Goal: Information Seeking & Learning: Learn about a topic

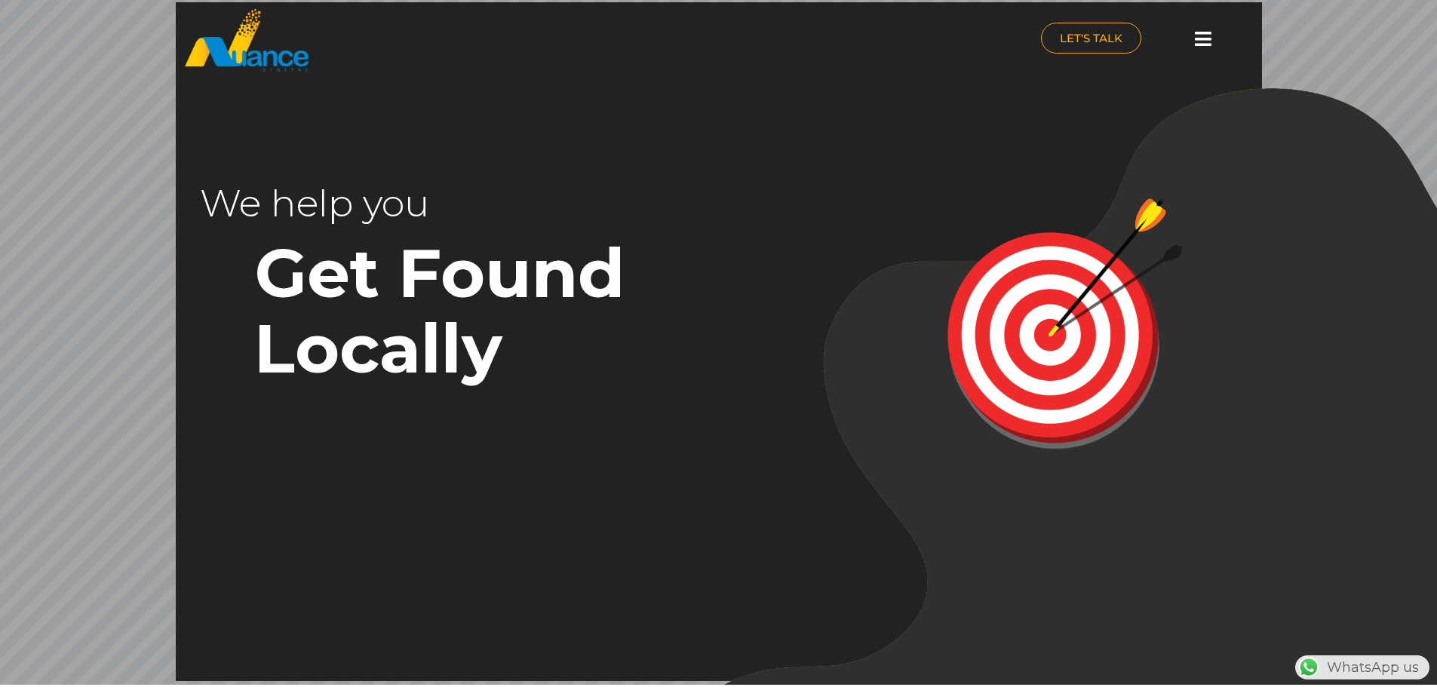
click at [1208, 39] on icon at bounding box center [1203, 38] width 17 height 19
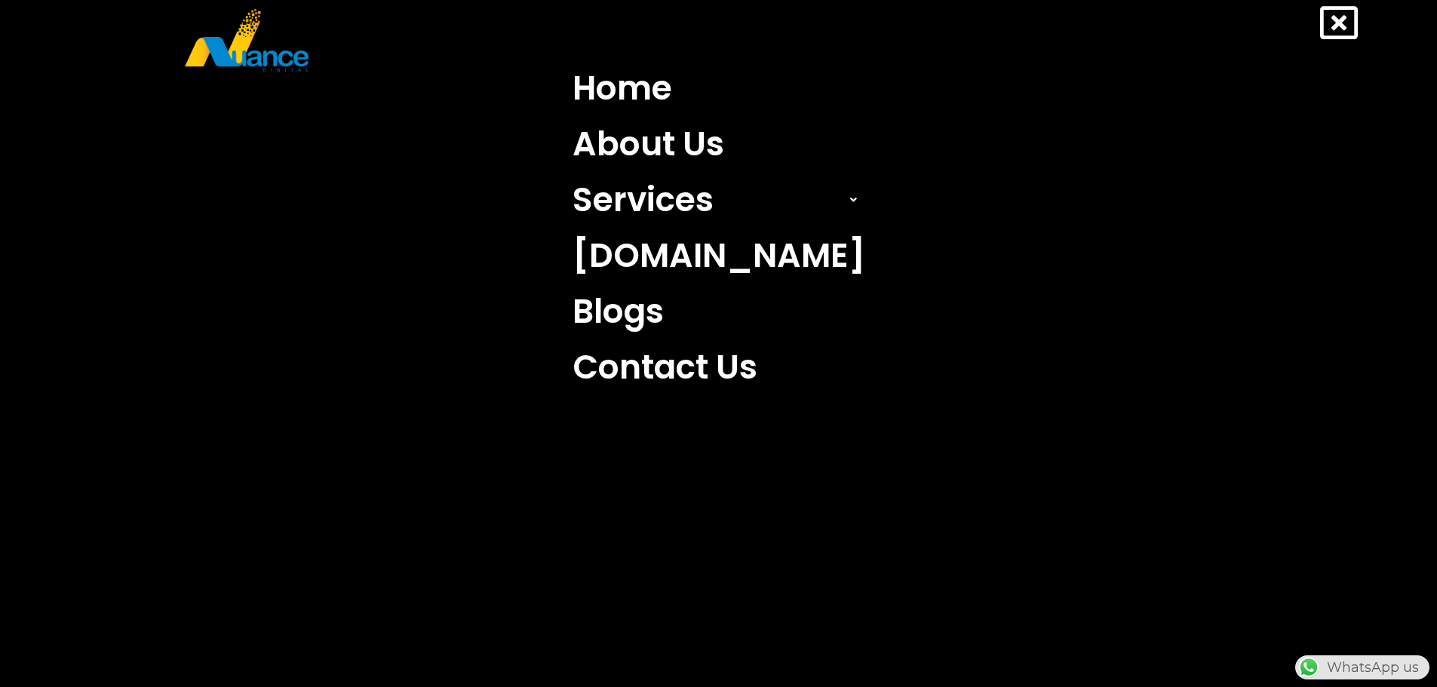
scroll to position [0, 397]
click at [721, 189] on link "Services" at bounding box center [718, 200] width 315 height 56
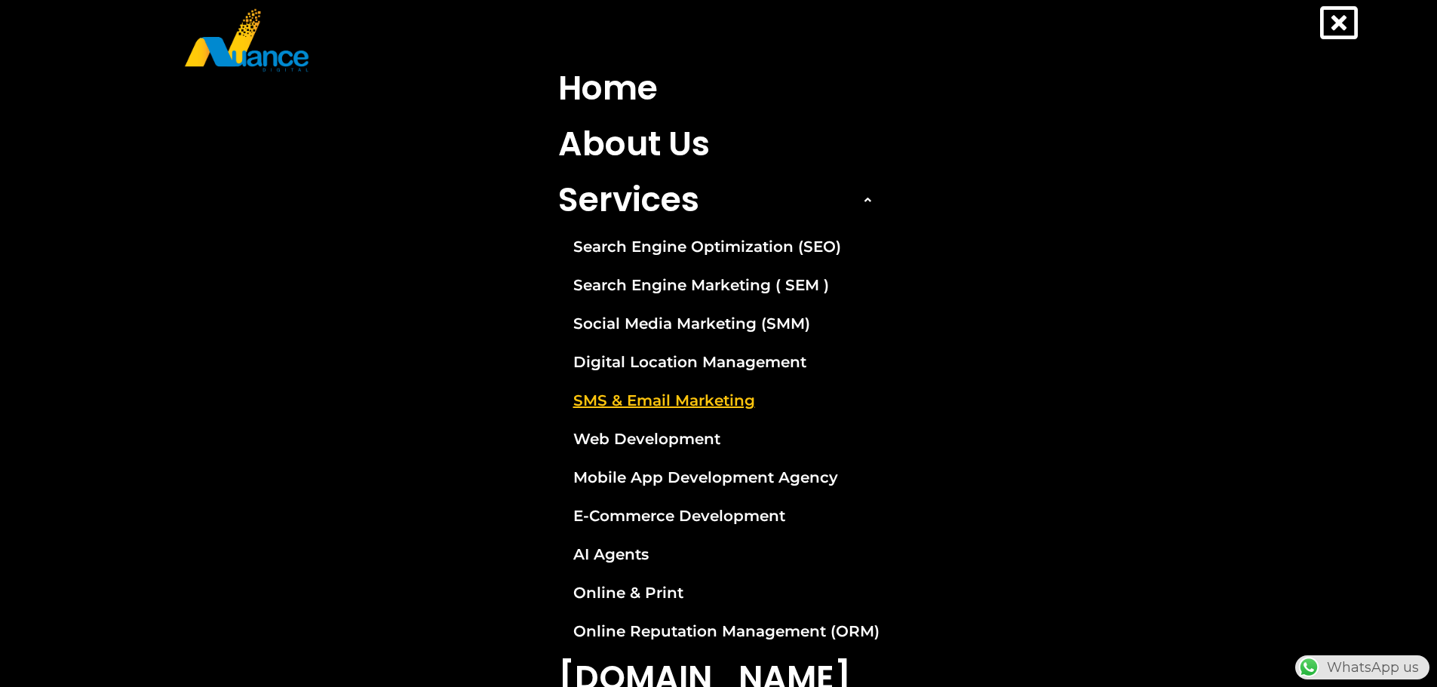
click at [715, 400] on link "SMS & Email Marketing" at bounding box center [719, 401] width 344 height 38
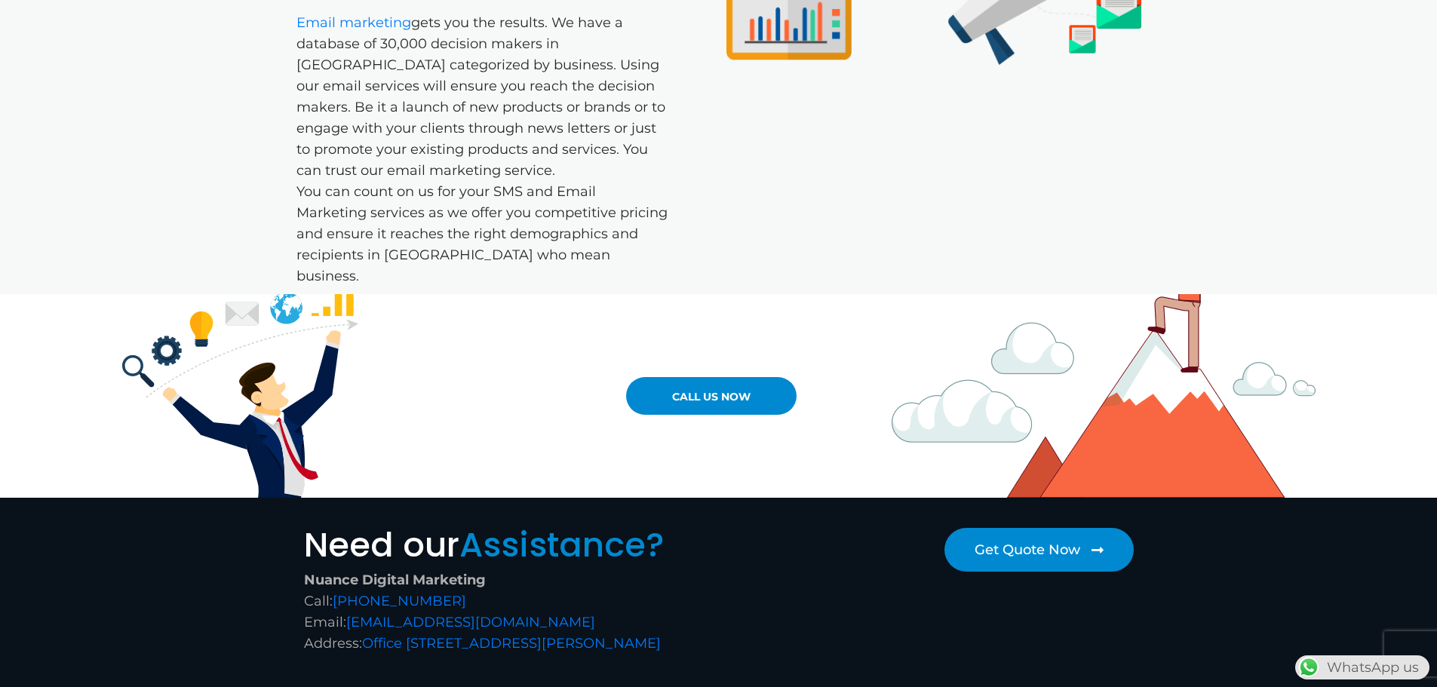
scroll to position [1223, 0]
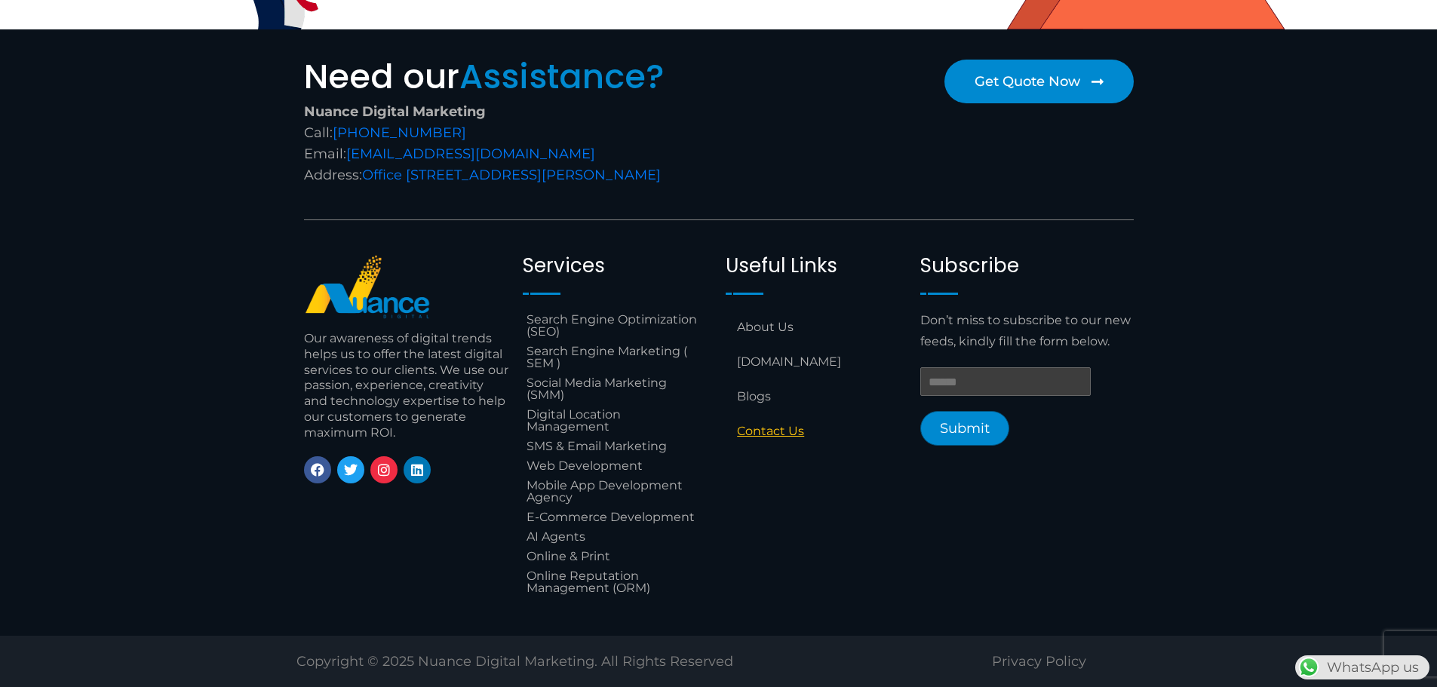
click at [778, 434] on link "Contact Us" at bounding box center [816, 431] width 180 height 35
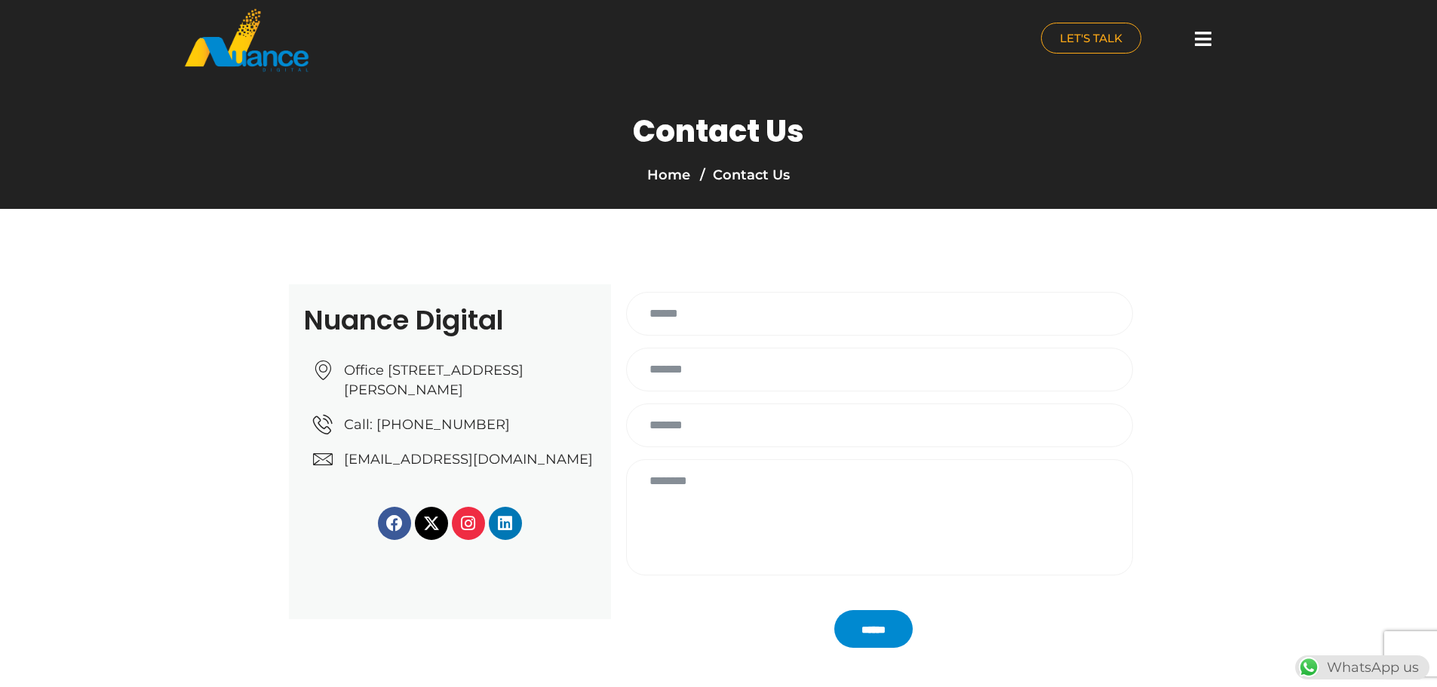
click at [933, 243] on section "Nuance Digital Office [STREET_ADDRESS][PERSON_NAME] Call: [PHONE_NUMBER] [EMAIL…" at bounding box center [718, 452] width 1437 height 486
click at [1201, 38] on icon at bounding box center [1203, 38] width 17 height 19
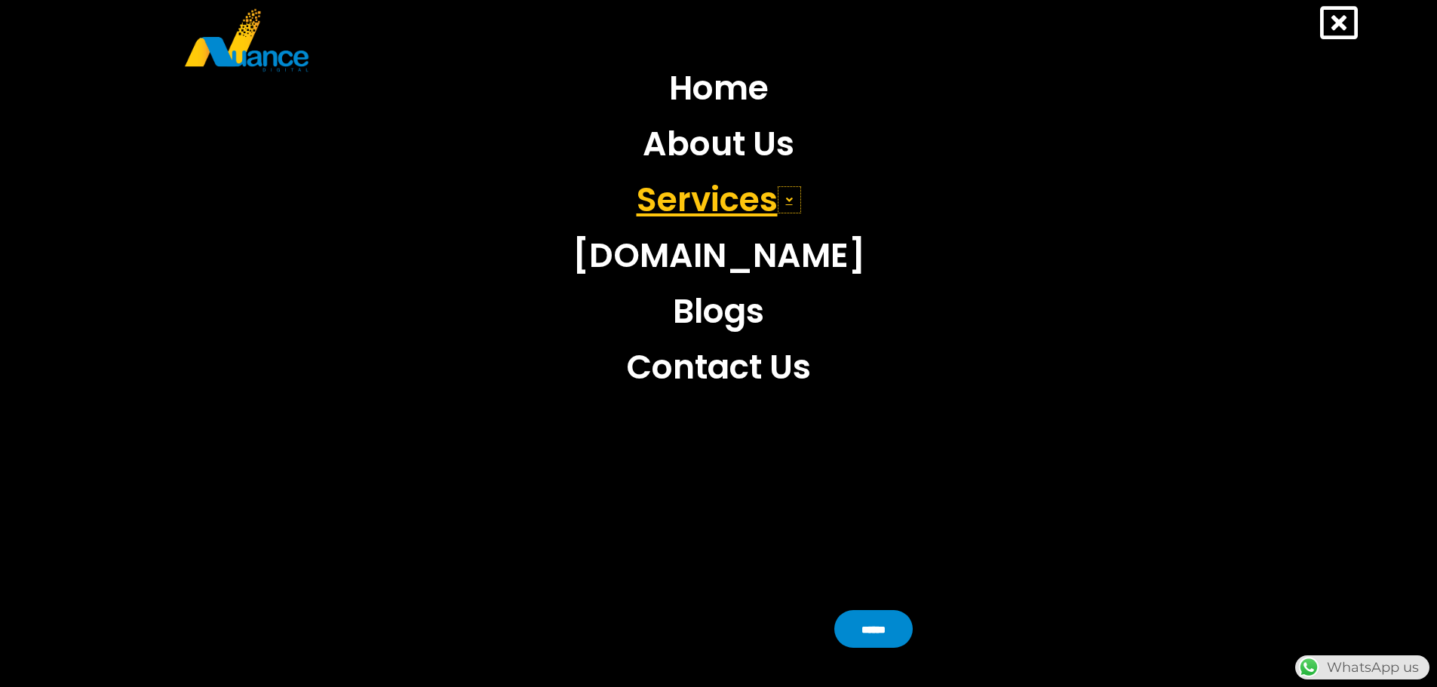
click at [791, 195] on icon at bounding box center [789, 200] width 7 height 11
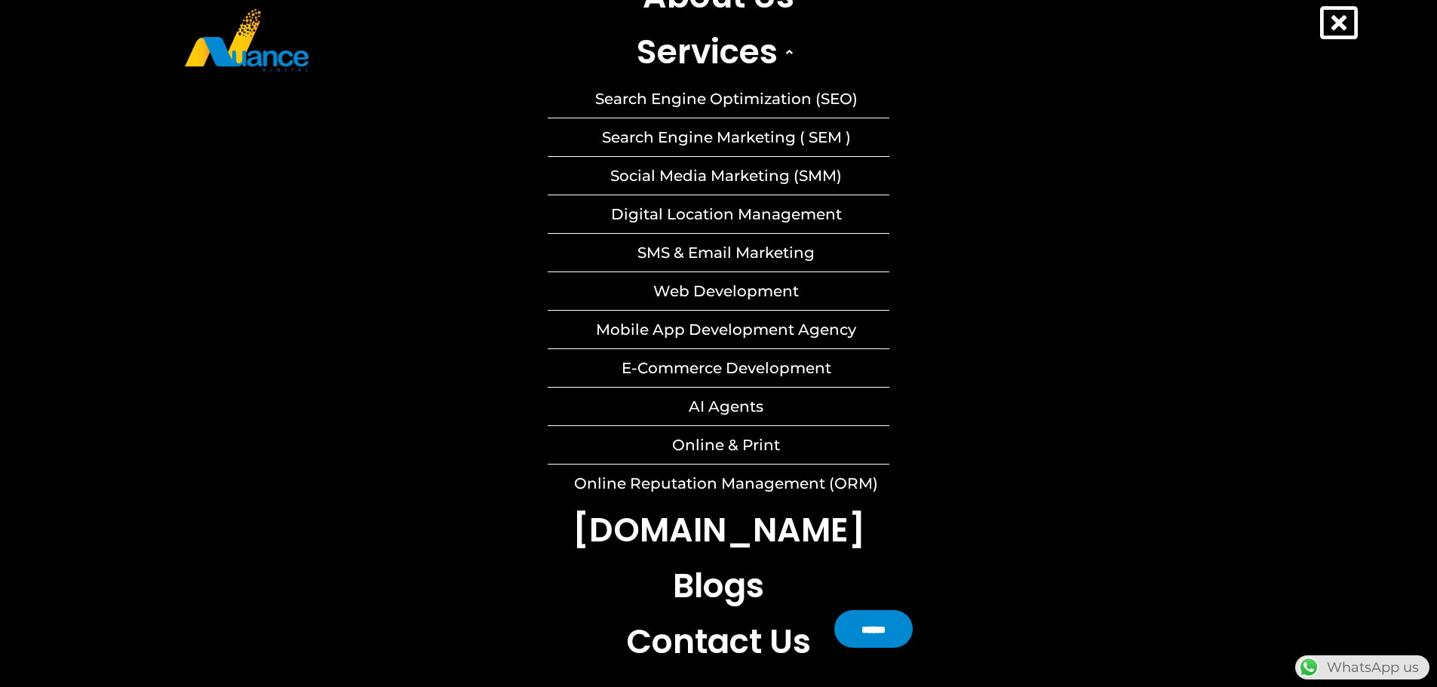
scroll to position [151, 0]
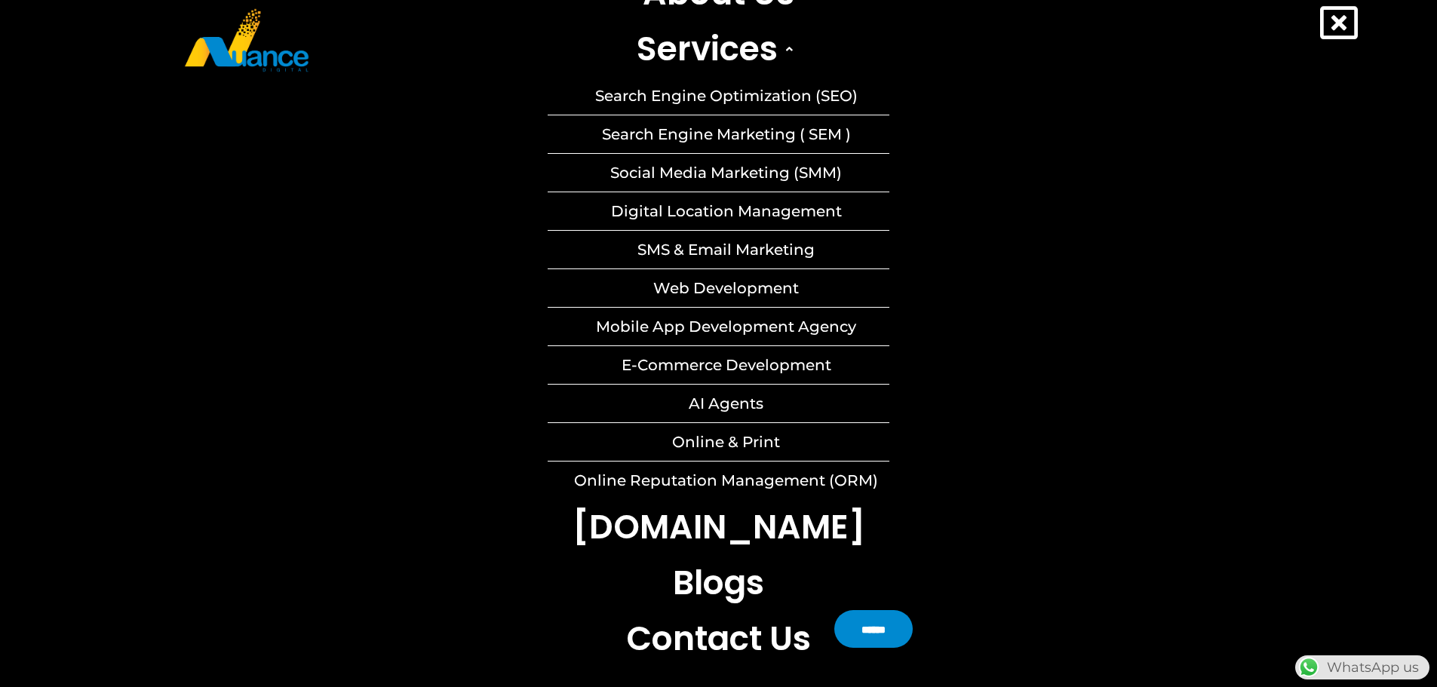
click at [726, 245] on link "SMS & Email Marketing" at bounding box center [719, 250] width 342 height 38
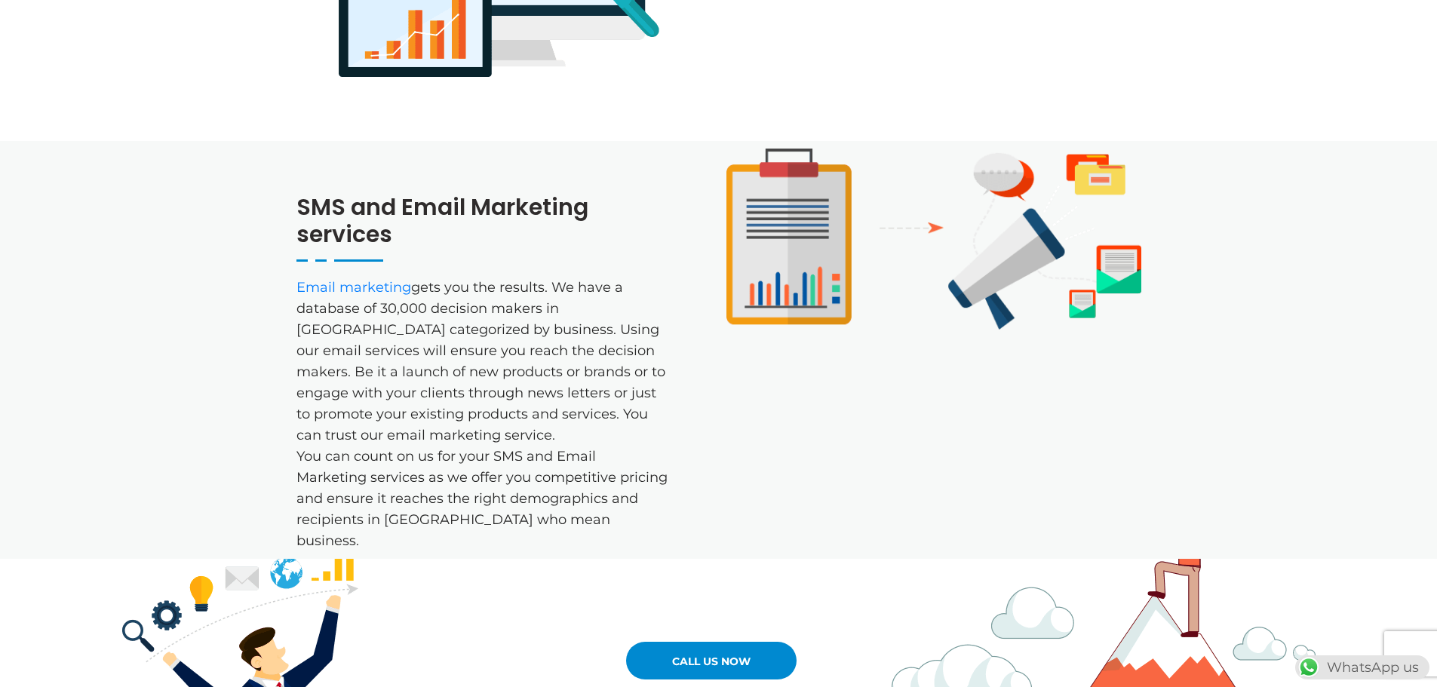
scroll to position [453, 0]
